Goal: Information Seeking & Learning: Compare options

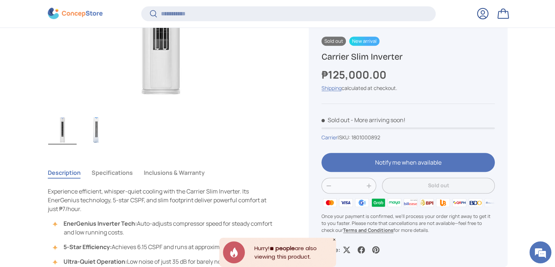
scroll to position [437, 0]
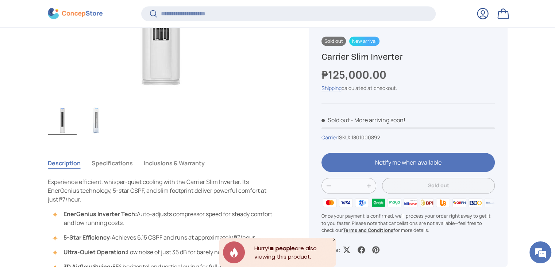
click at [117, 164] on button "Specifications" at bounding box center [112, 162] width 41 height 17
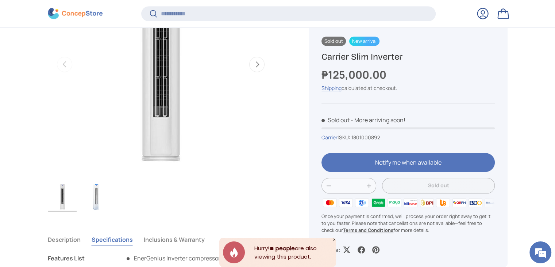
scroll to position [400, 0]
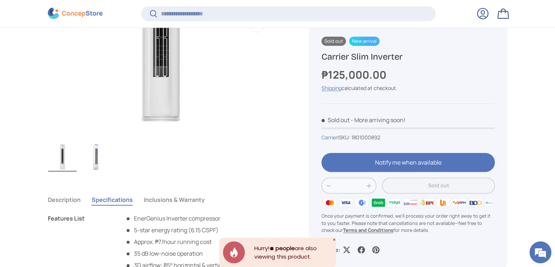
click at [95, 156] on img "Gallery Viewer" at bounding box center [96, 156] width 28 height 29
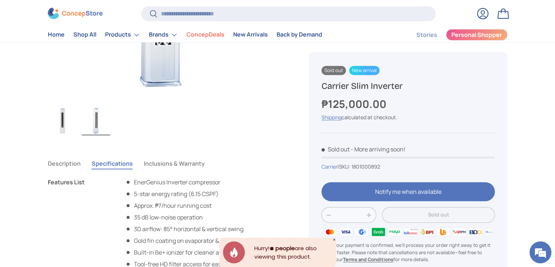
scroll to position [402, 0]
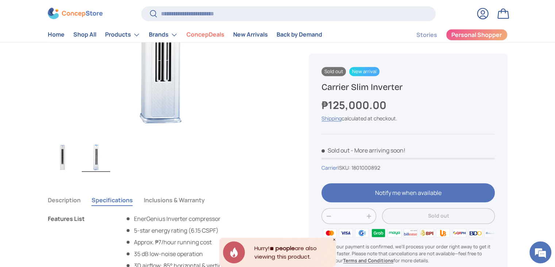
click at [60, 164] on img "Gallery Viewer" at bounding box center [62, 156] width 28 height 29
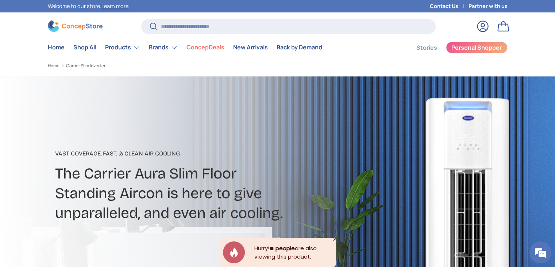
scroll to position [0, 0]
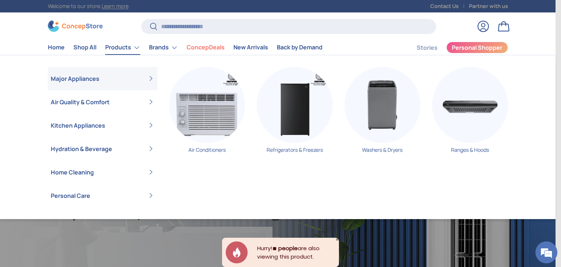
click at [138, 47] on link "Products" at bounding box center [122, 47] width 35 height 15
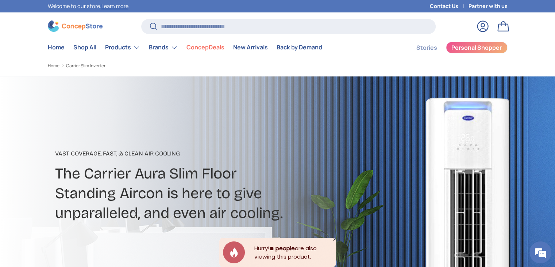
click at [318, 142] on div "Vast Coverage, Fast, & Clean Air Cooling The Carrier Aura Slim Floor Standing A…" at bounding box center [195, 186] width 295 height 88
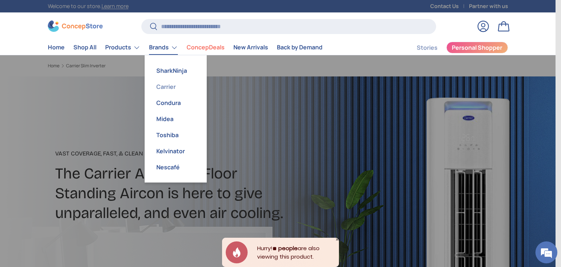
click at [165, 87] on link "Carrier" at bounding box center [175, 87] width 53 height 16
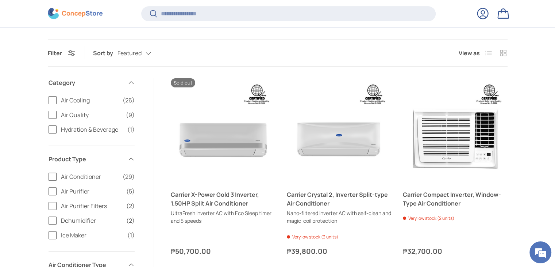
scroll to position [218, 0]
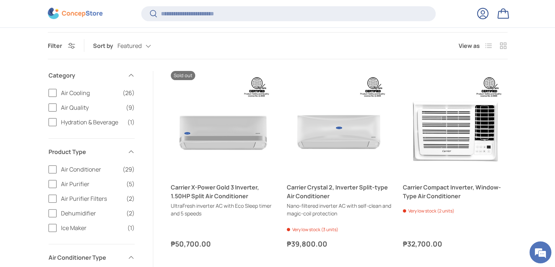
click at [54, 169] on label "Air Conditioner (29)" at bounding box center [92, 169] width 86 height 9
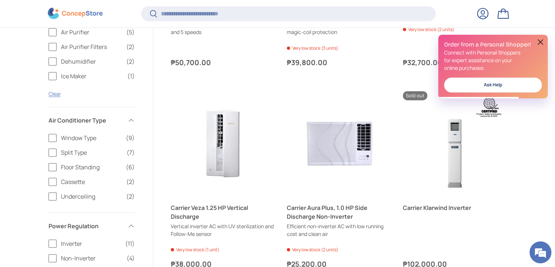
scroll to position [400, 0]
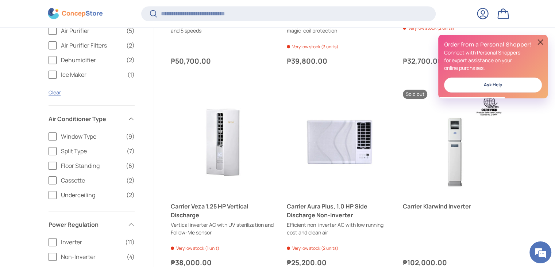
click at [49, 167] on label "Floor Standing (6)" at bounding box center [92, 165] width 86 height 9
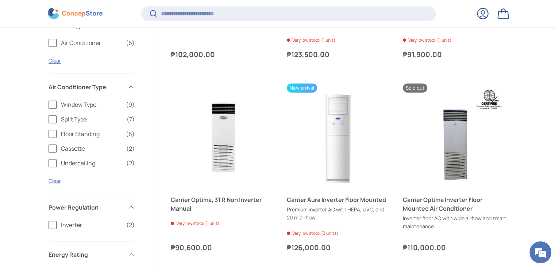
scroll to position [412, 0]
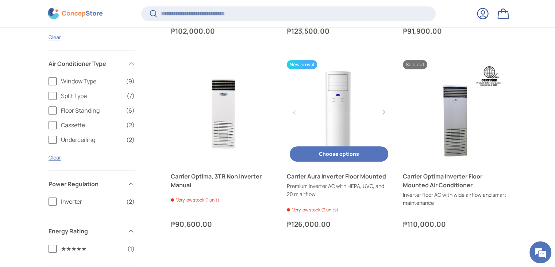
click at [339, 127] on link "Carrier Aura Inverter Floor Mounted" at bounding box center [339, 112] width 104 height 104
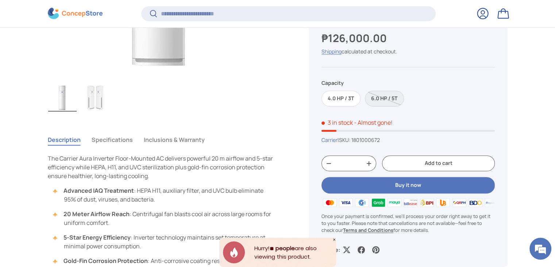
scroll to position [254, 0]
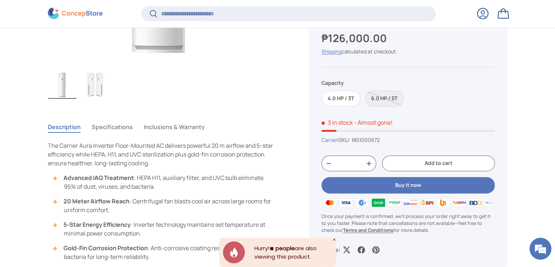
click at [125, 126] on button "Specifications" at bounding box center [112, 126] width 41 height 17
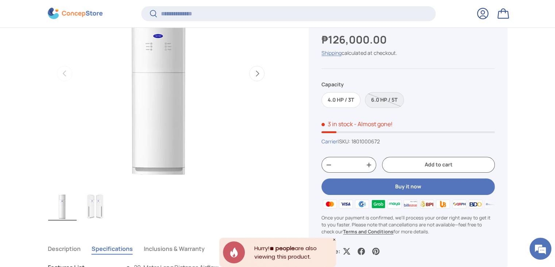
scroll to position [144, 0]
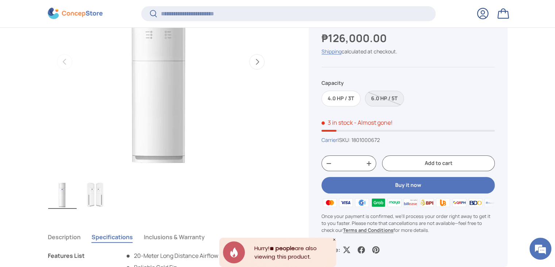
click at [100, 191] on img "Gallery Viewer" at bounding box center [96, 193] width 28 height 29
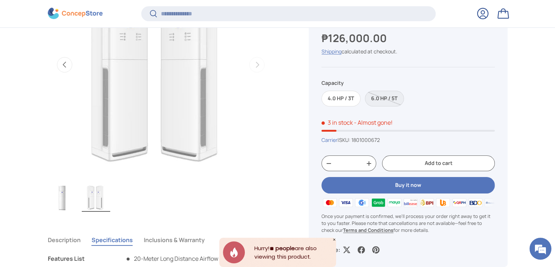
scroll to position [144, 0]
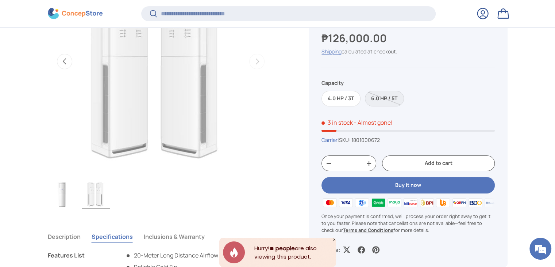
click at [67, 193] on img "Gallery Viewer" at bounding box center [62, 193] width 28 height 29
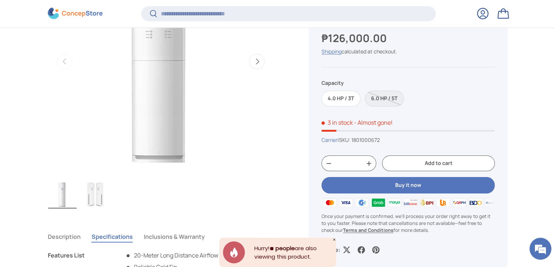
click at [101, 193] on img "Gallery Viewer" at bounding box center [96, 193] width 28 height 29
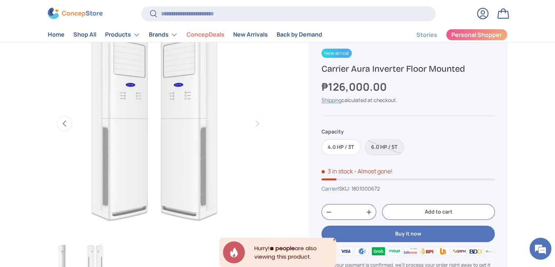
scroll to position [73, 0]
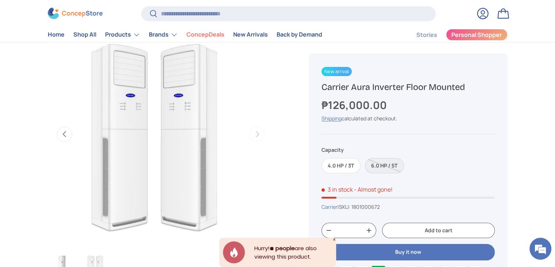
click at [379, 166] on label "6.0 HP / 5T" at bounding box center [384, 166] width 39 height 16
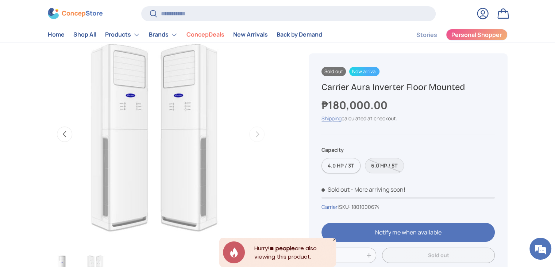
click at [330, 166] on label "4.0 HP / 3T" at bounding box center [341, 166] width 39 height 16
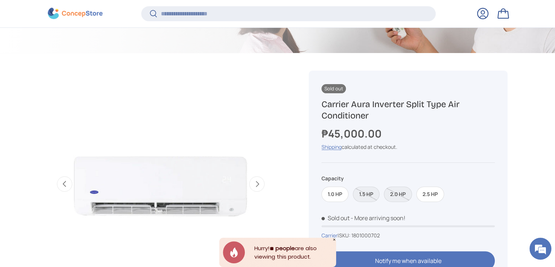
scroll to position [254, 0]
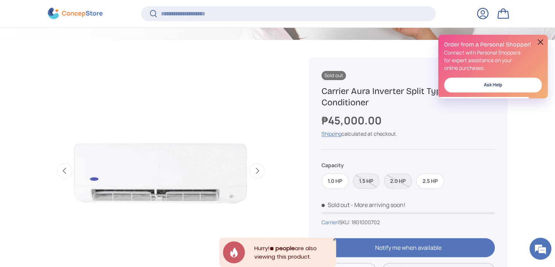
click at [373, 179] on label "1.5 HP" at bounding box center [366, 181] width 27 height 16
click at [428, 186] on label "2.5 HP" at bounding box center [431, 181] width 28 height 16
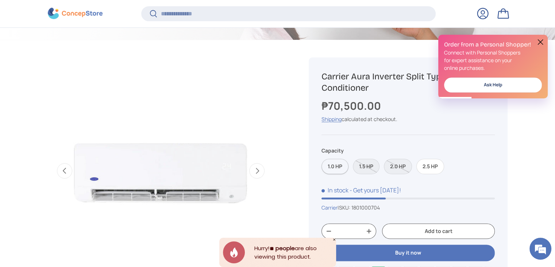
click at [338, 165] on label "1.0 HP" at bounding box center [335, 166] width 27 height 16
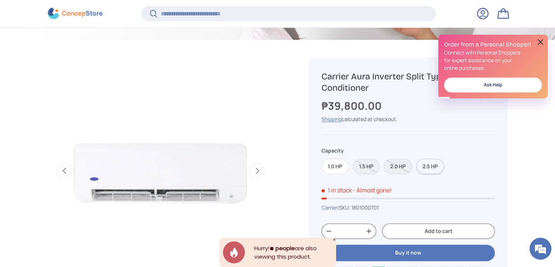
click at [431, 171] on label "2.5 HP" at bounding box center [431, 166] width 28 height 16
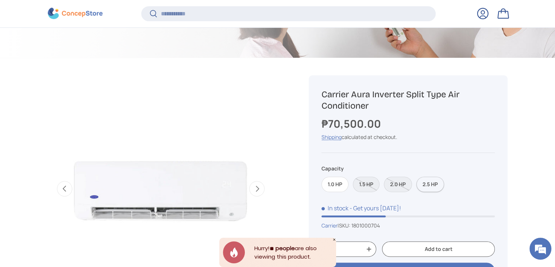
scroll to position [254, 0]
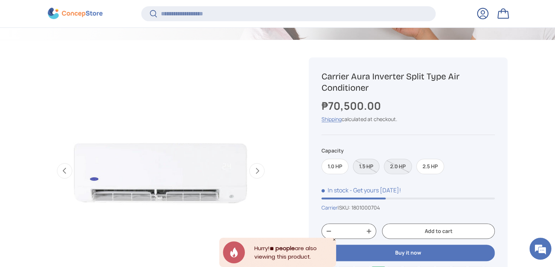
click at [370, 164] on label "1.5 HP" at bounding box center [366, 166] width 27 height 16
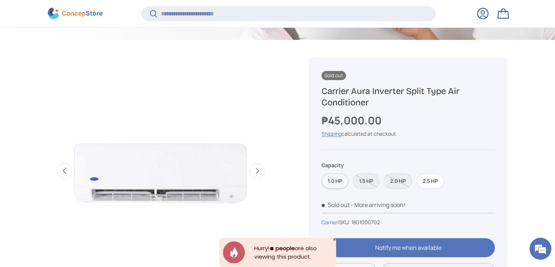
click at [337, 180] on label "1.0 HP" at bounding box center [335, 181] width 27 height 16
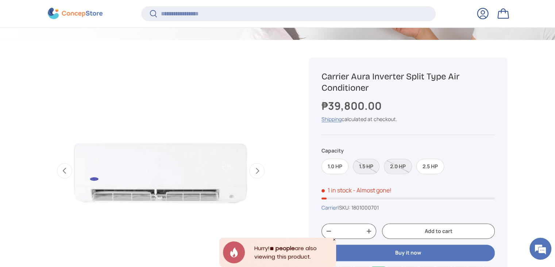
click at [367, 168] on label "1.5 HP" at bounding box center [366, 166] width 27 height 16
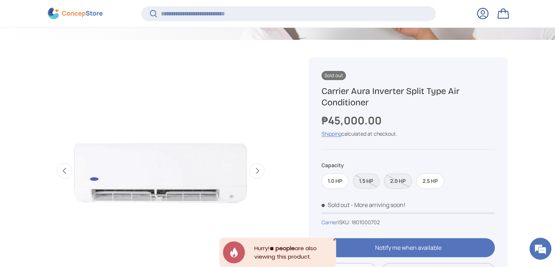
click at [394, 182] on label "2.0 HP" at bounding box center [398, 181] width 28 height 16
click at [367, 182] on label "1.5 HP" at bounding box center [366, 181] width 27 height 16
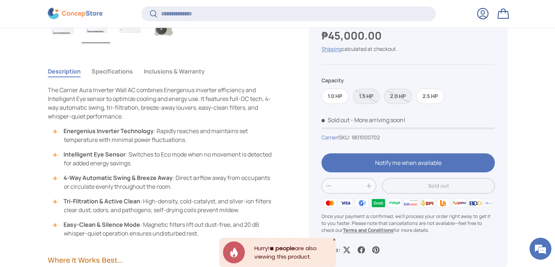
scroll to position [546, 0]
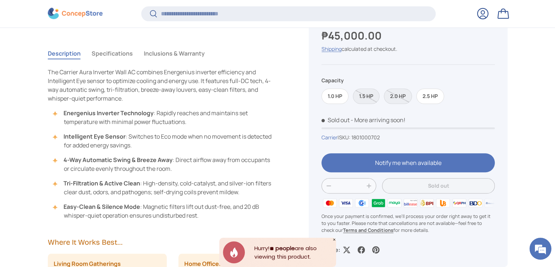
click at [110, 56] on button "Specifications" at bounding box center [112, 53] width 41 height 17
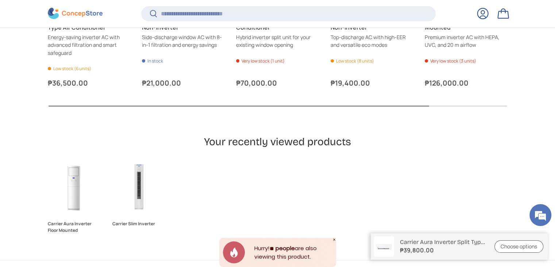
scroll to position [2774, 0]
